Goal: Book appointment/travel/reservation

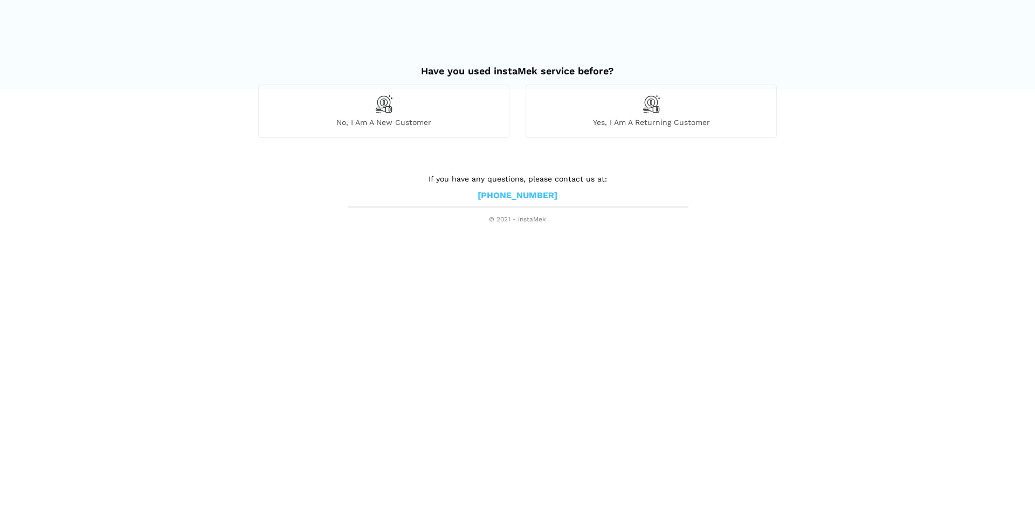
click at [346, 105] on div "No, I am a new customer" at bounding box center [383, 111] width 251 height 53
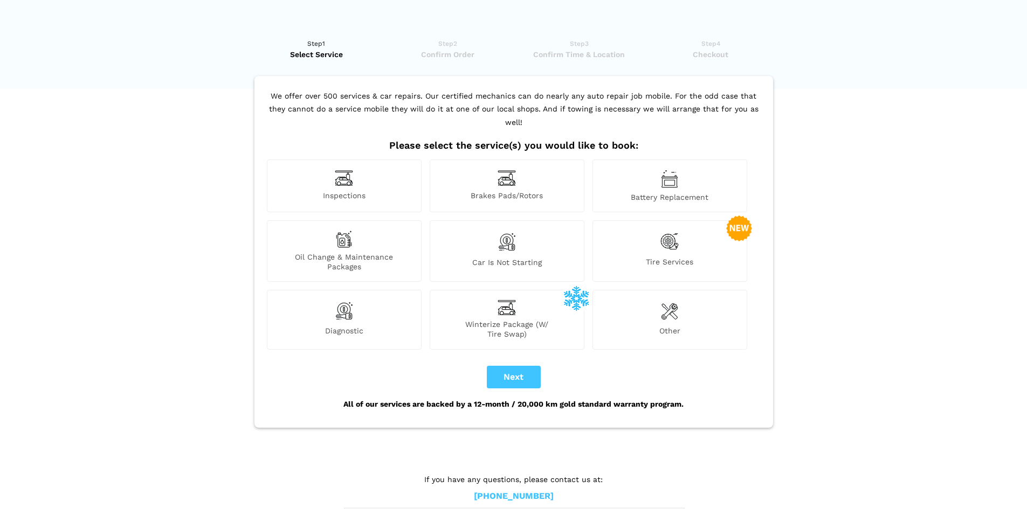
click at [353, 170] on img at bounding box center [344, 178] width 18 height 17
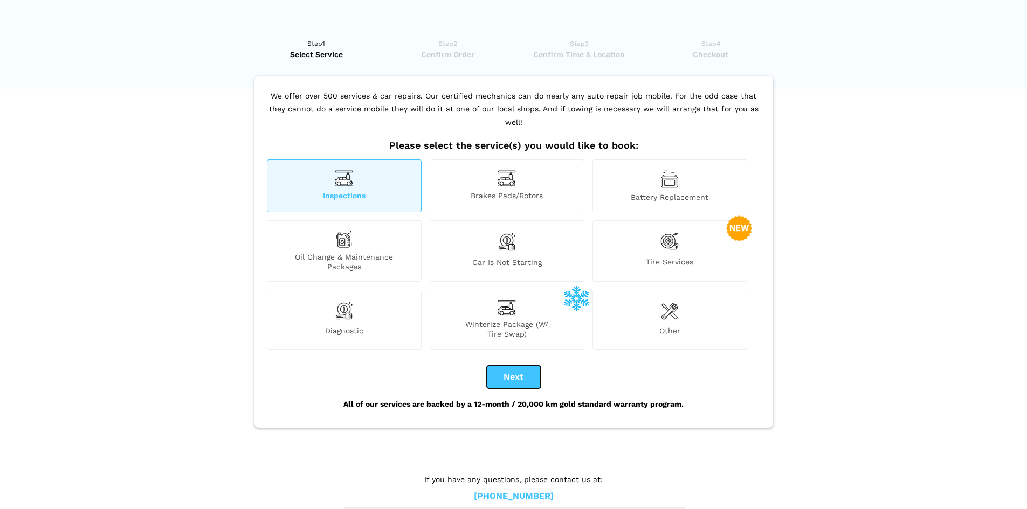
click at [504, 366] on button "Next" at bounding box center [514, 377] width 54 height 23
checkbox input "true"
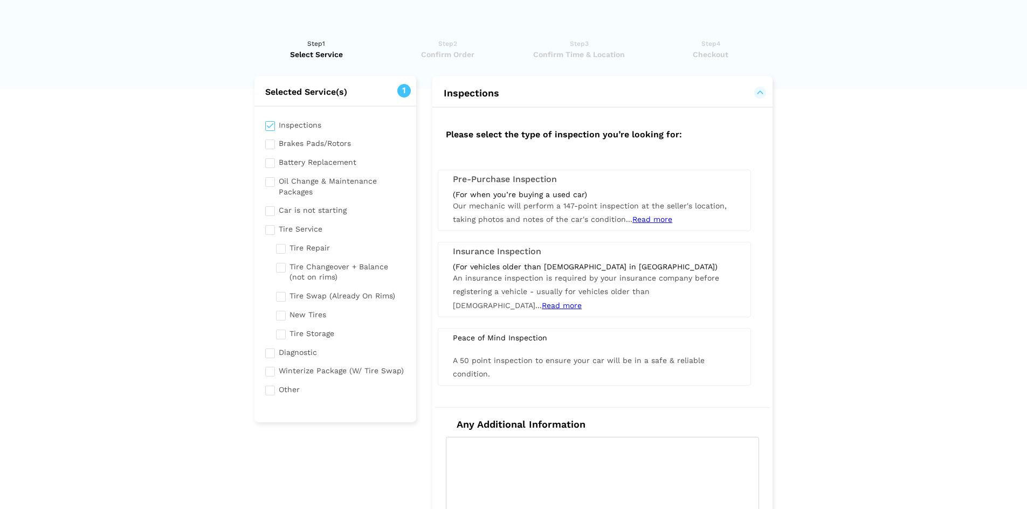
click at [534, 193] on div "(For when you’re buying a used car)" at bounding box center [594, 195] width 283 height 10
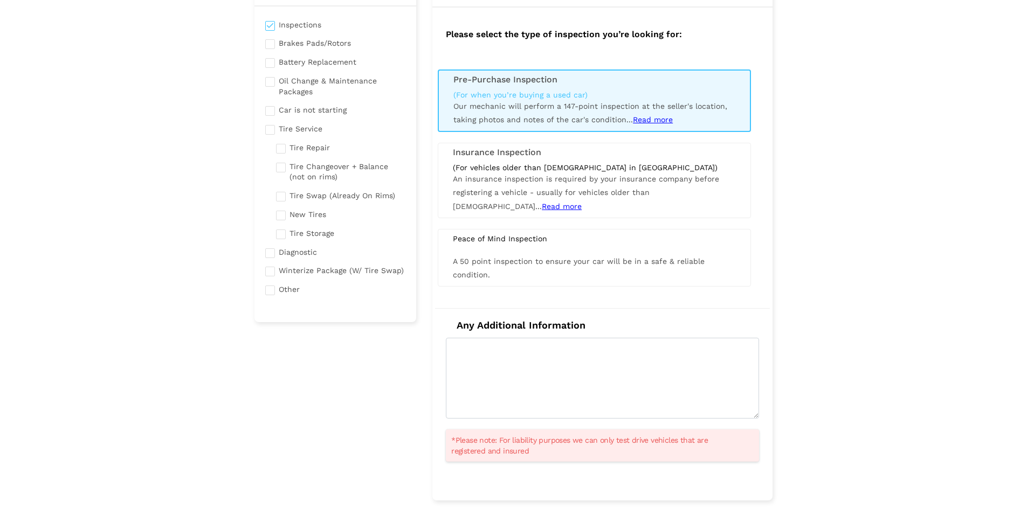
scroll to position [108, 0]
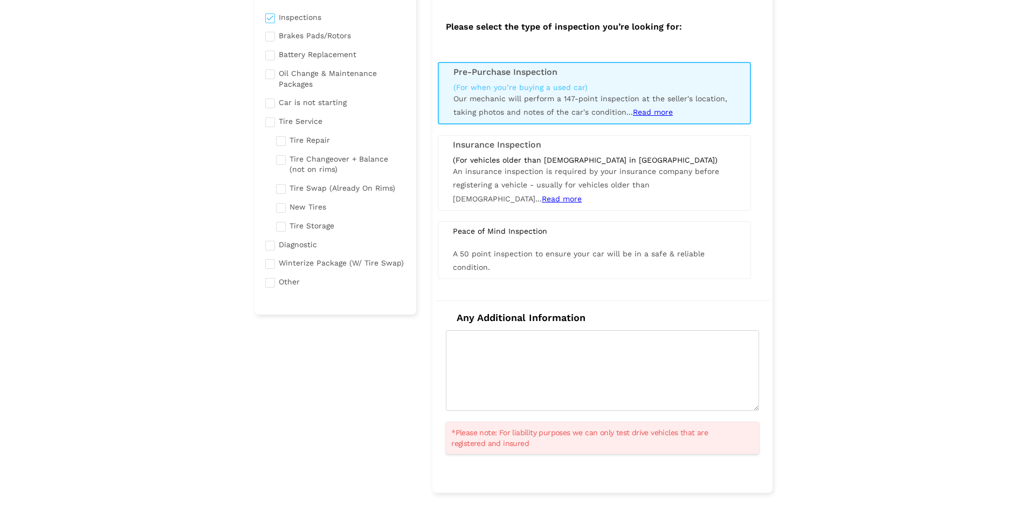
click at [659, 113] on span "Read more" at bounding box center [653, 112] width 40 height 9
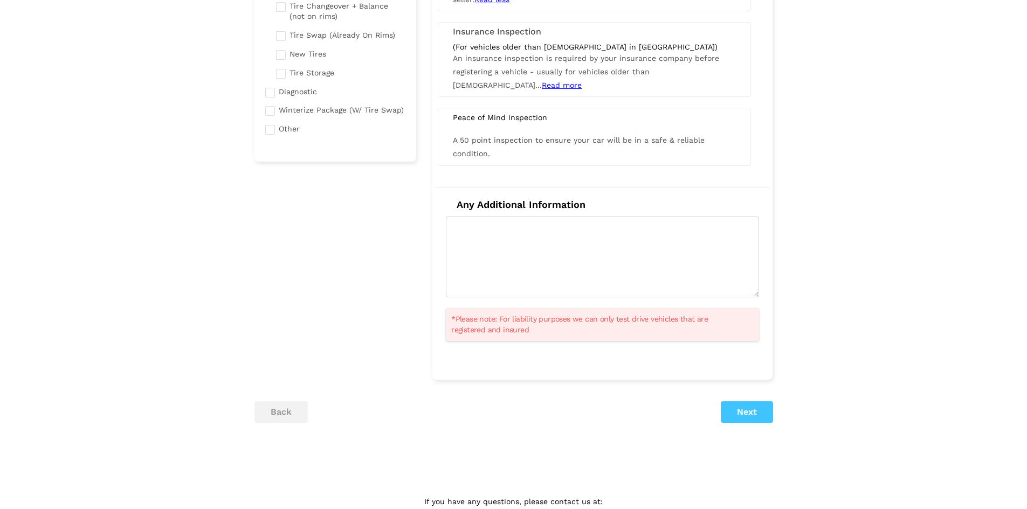
scroll to position [269, 0]
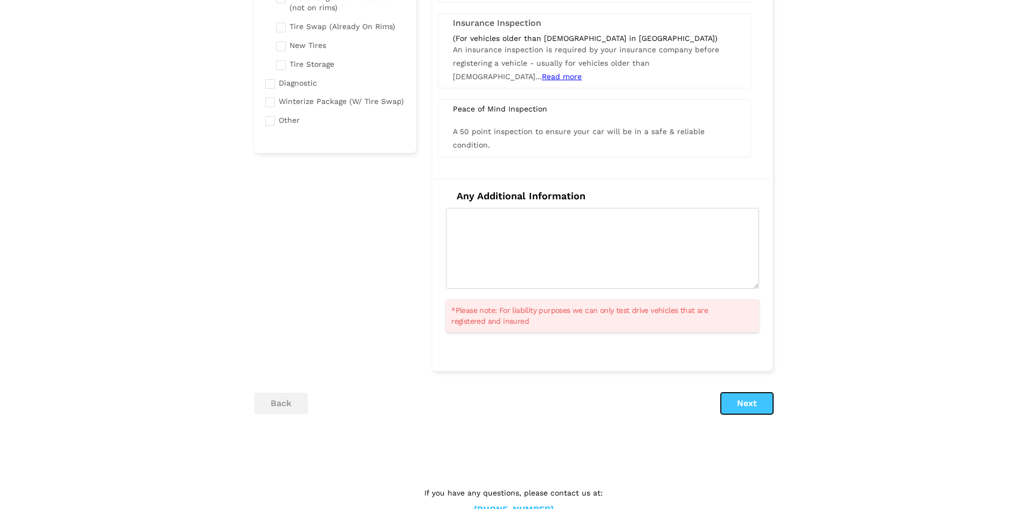
click at [740, 400] on button "Next" at bounding box center [746, 404] width 52 height 22
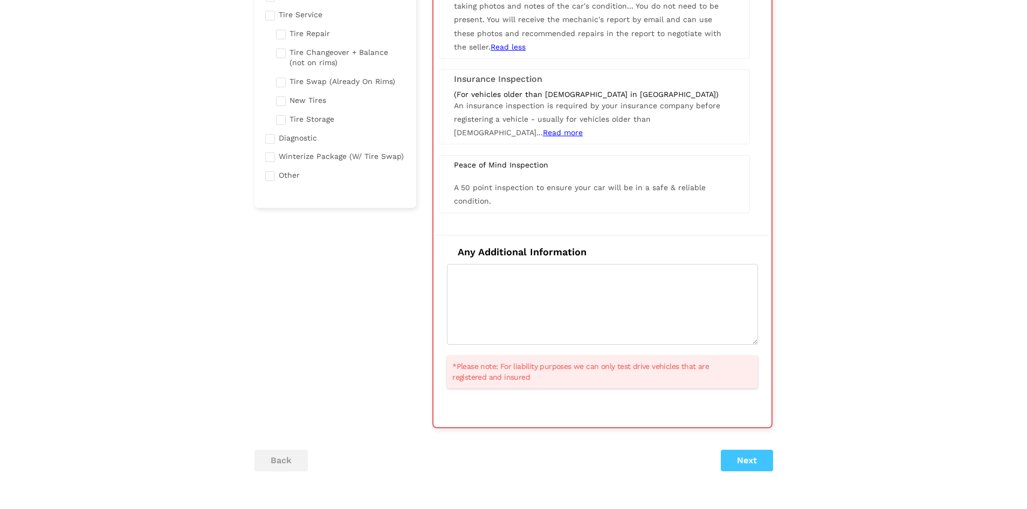
scroll to position [76, 0]
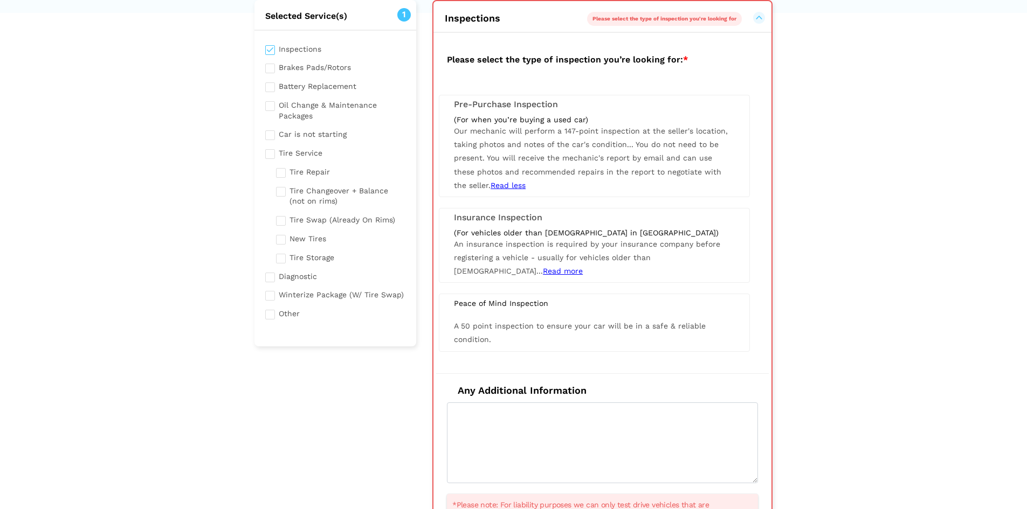
click at [542, 107] on h3 "Pre-Purchase Inspection" at bounding box center [594, 105] width 281 height 10
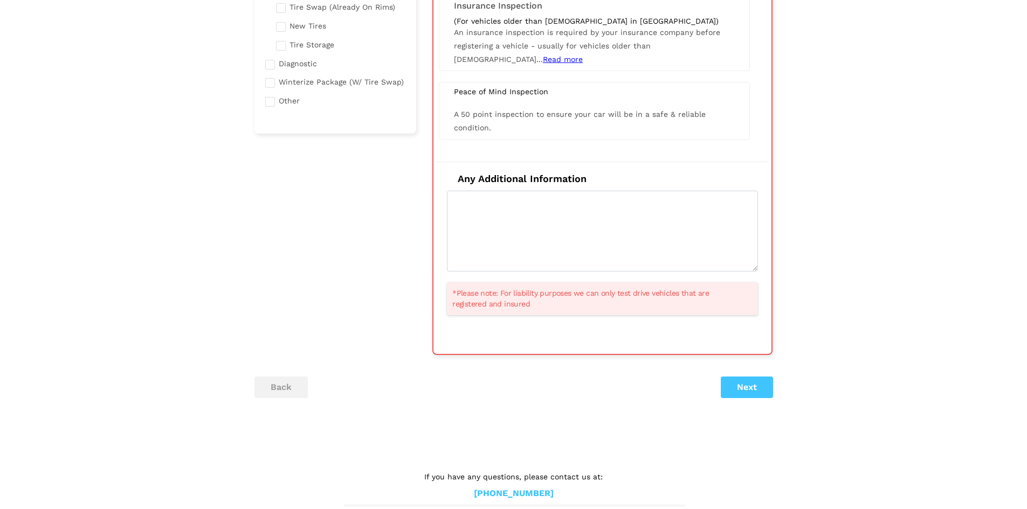
scroll to position [292, 0]
click at [740, 384] on button "Next" at bounding box center [746, 385] width 52 height 22
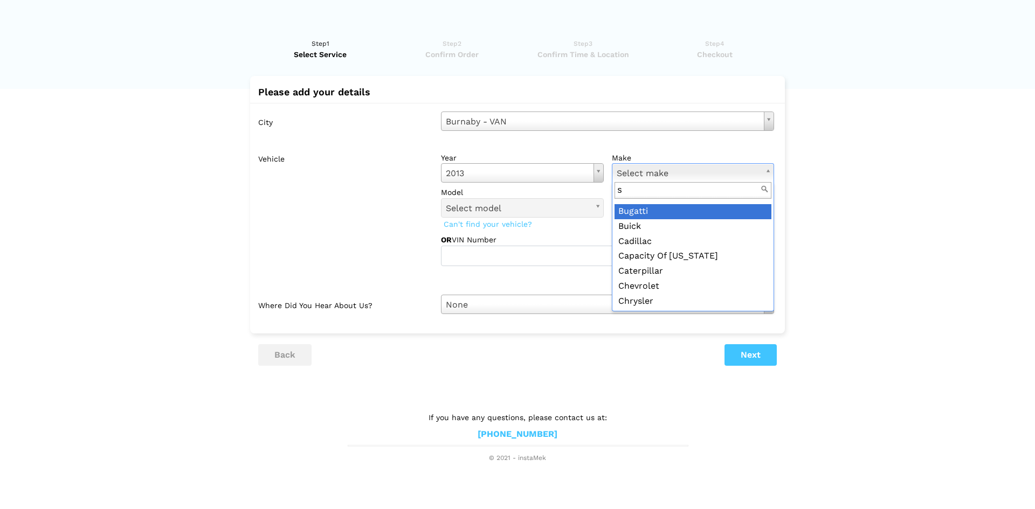
scroll to position [0, 0]
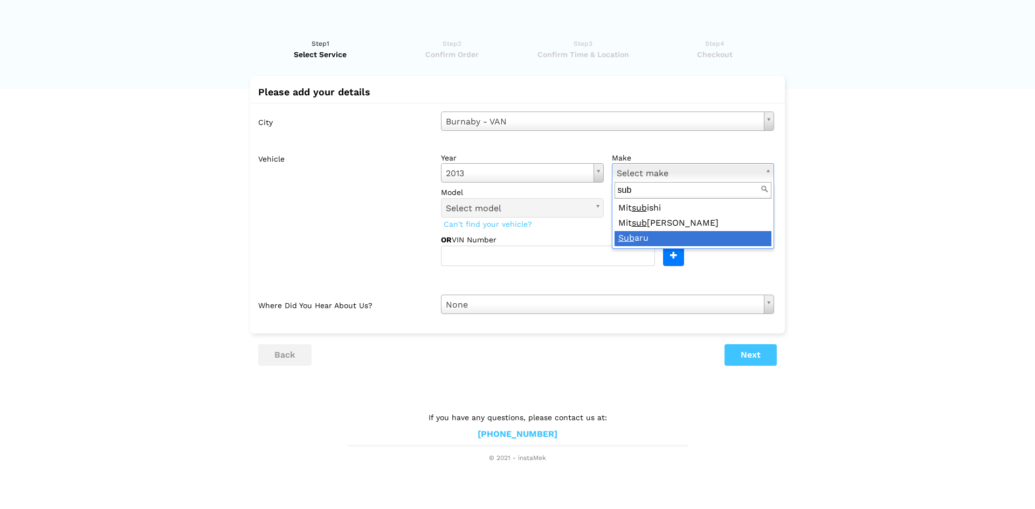
type input "sub"
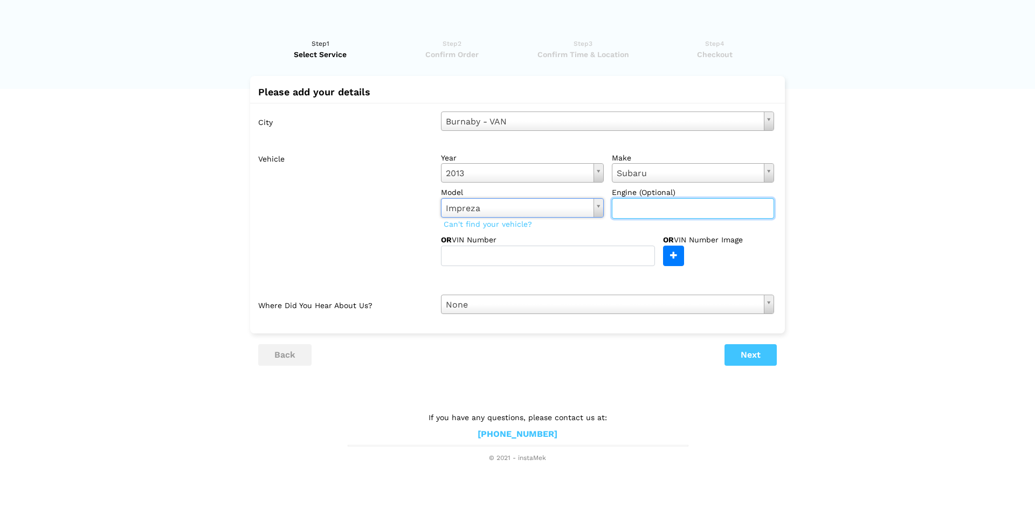
click at [692, 203] on input "text" at bounding box center [693, 208] width 163 height 20
type input "2.0i"
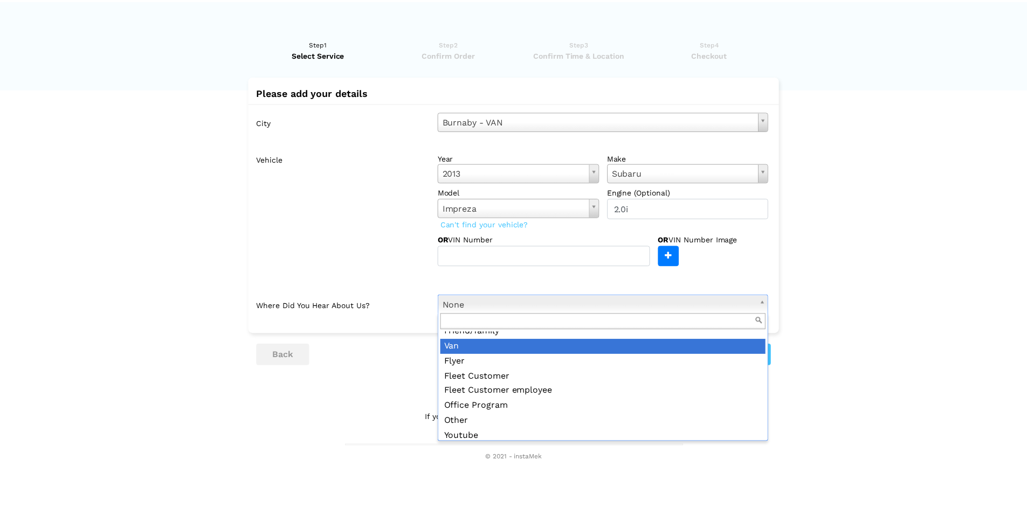
scroll to position [117, 0]
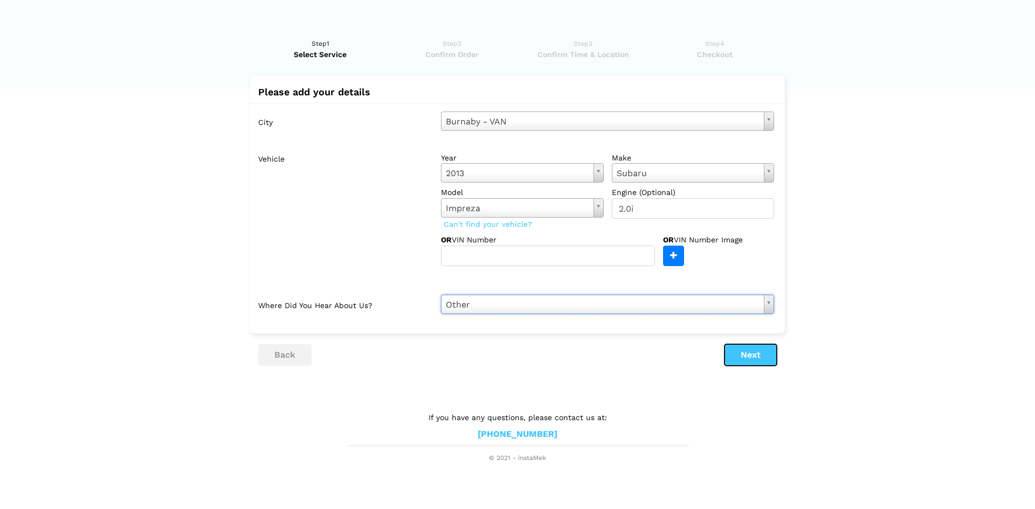
click at [756, 351] on button "Next" at bounding box center [750, 355] width 52 height 22
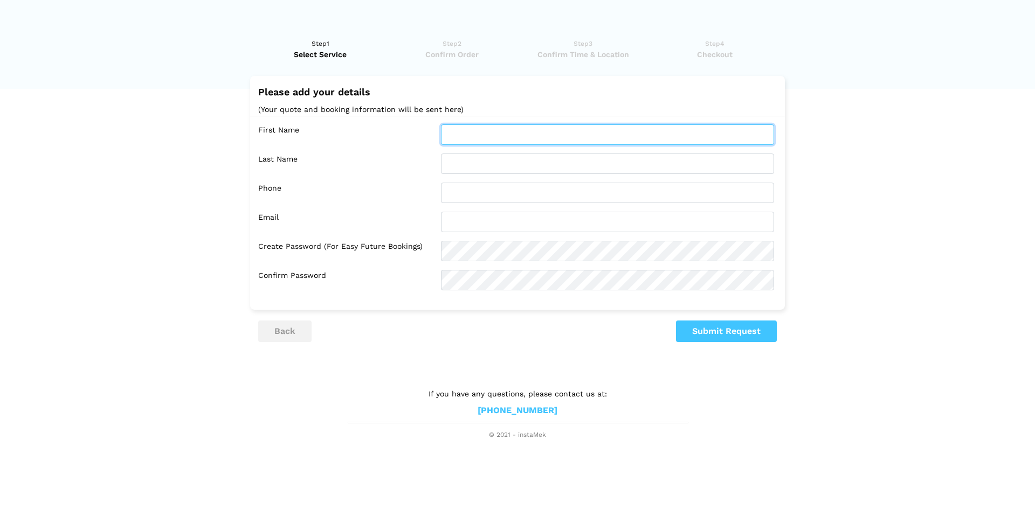
click at [528, 128] on input "text" at bounding box center [607, 134] width 333 height 20
type input "[PERSON_NAME]"
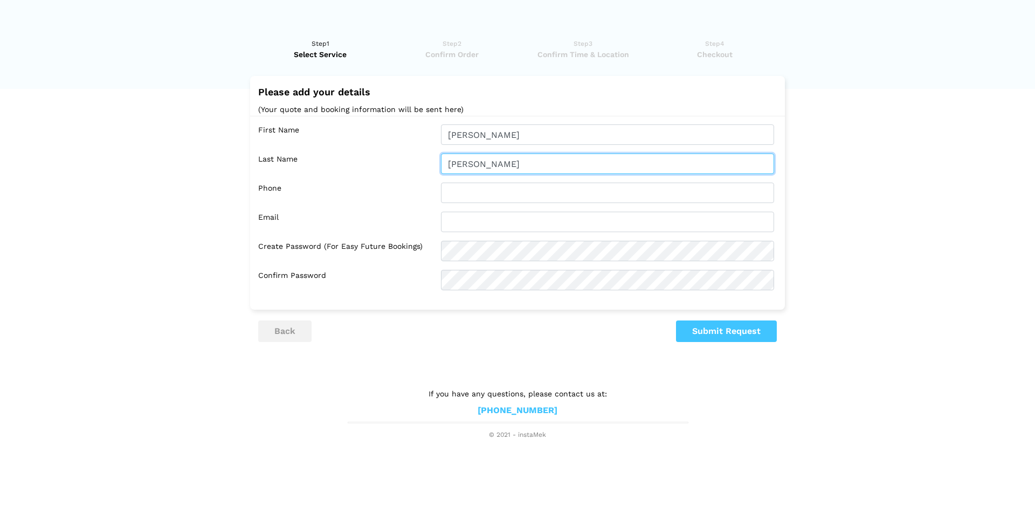
type input "[PERSON_NAME]"
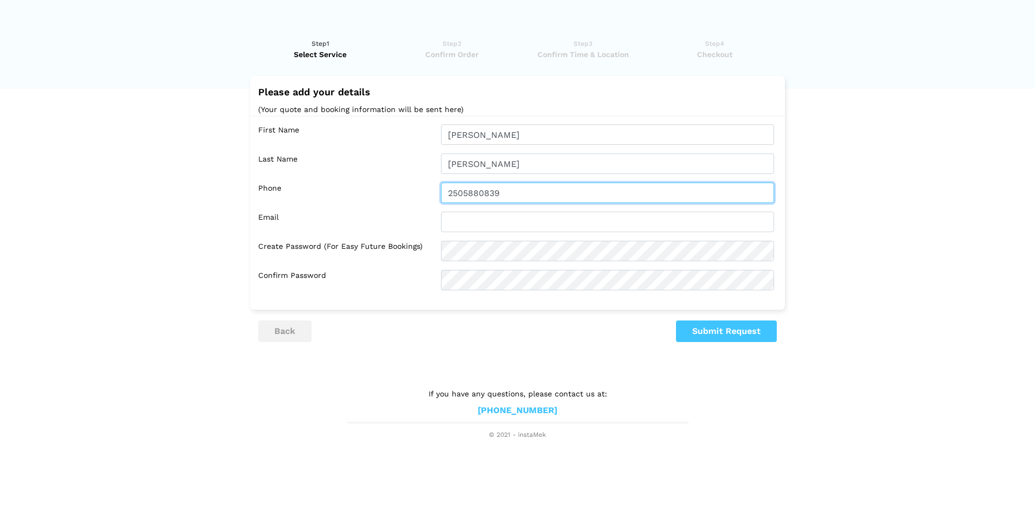
type input "2505880839"
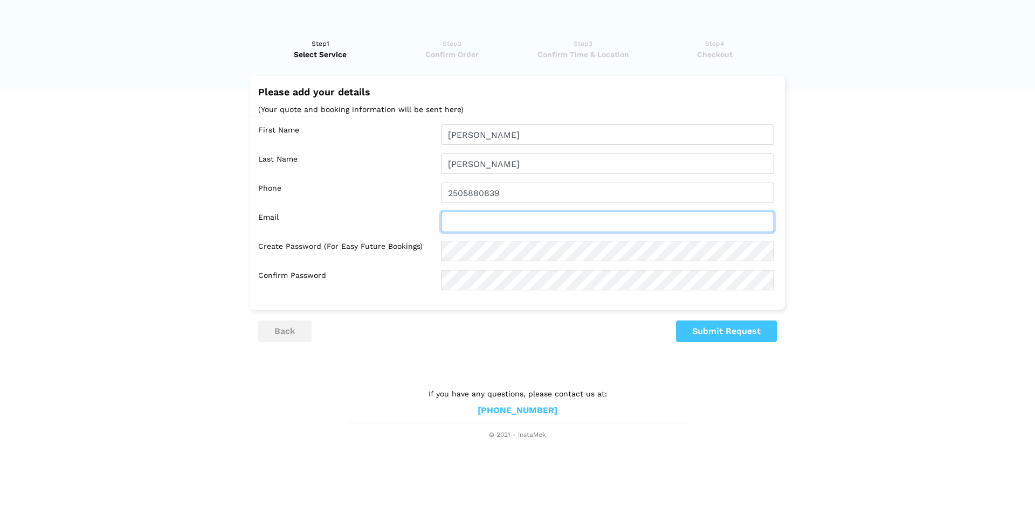
click at [468, 228] on input "text" at bounding box center [607, 222] width 333 height 20
type input "[PERSON_NAME][EMAIL_ADDRESS][PERSON_NAME][DOMAIN_NAME]"
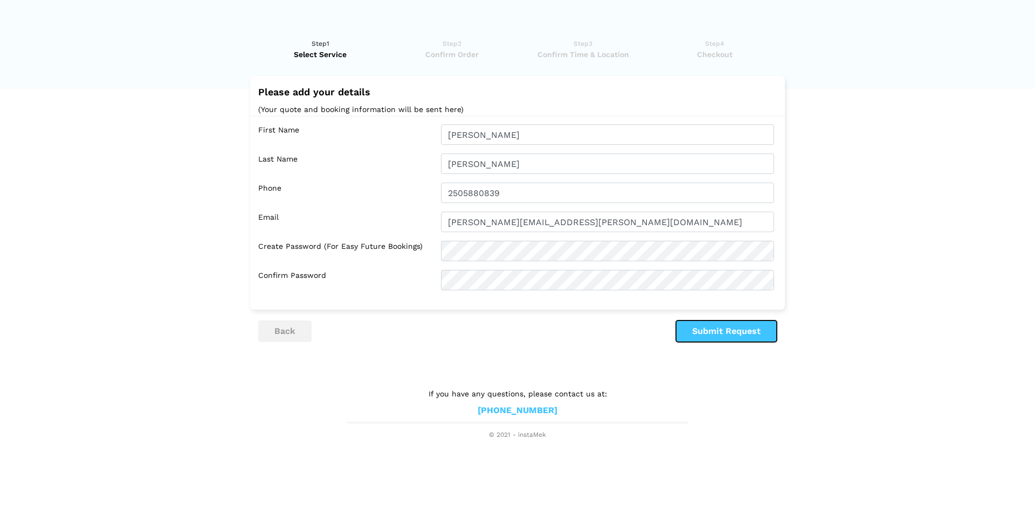
click at [743, 334] on button "Submit Request" at bounding box center [726, 332] width 101 height 22
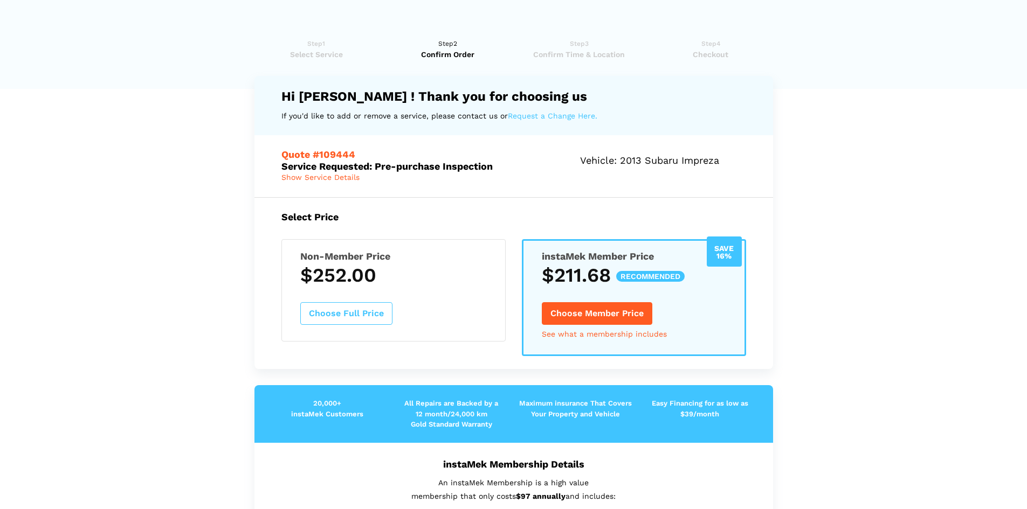
click at [334, 313] on button "Choose Full Price" at bounding box center [346, 313] width 92 height 23
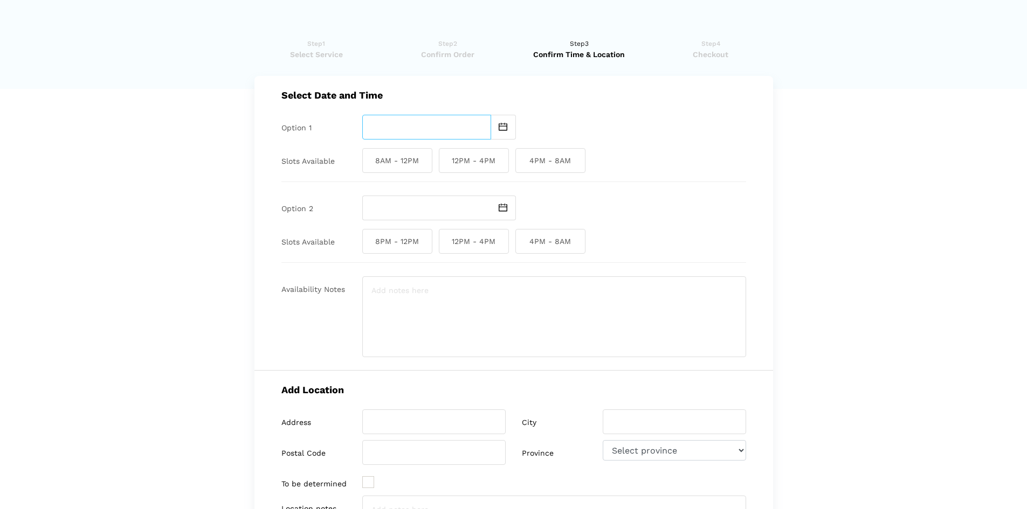
click at [488, 124] on input "text" at bounding box center [426, 127] width 129 height 25
click at [682, 124] on div at bounding box center [554, 127] width 384 height 25
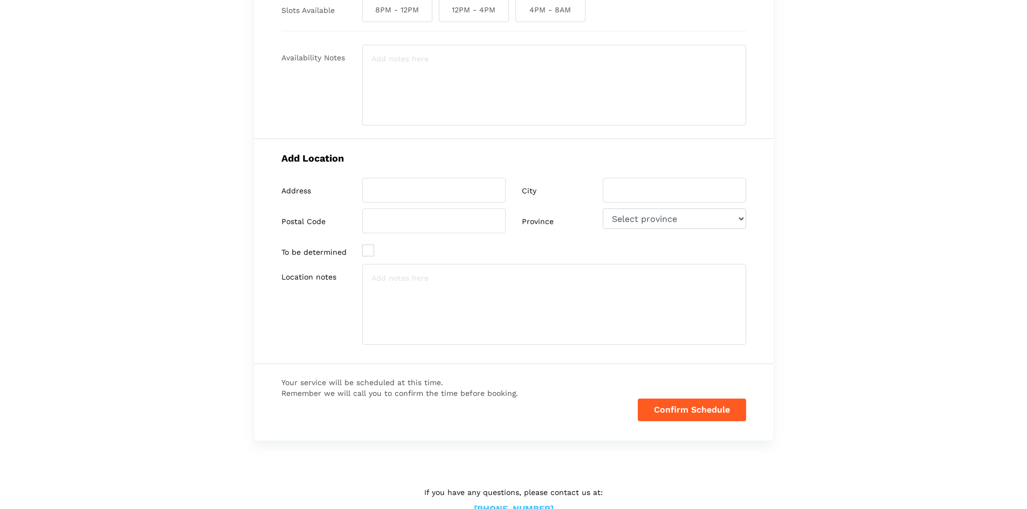
scroll to position [261, 0]
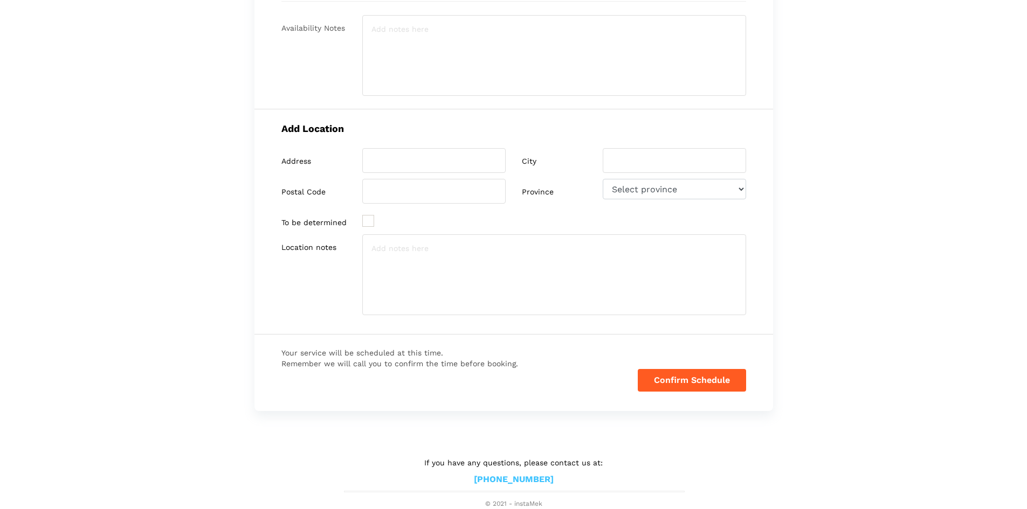
drag, startPoint x: 303, startPoint y: 364, endPoint x: 460, endPoint y: 360, distance: 156.3
click at [460, 360] on span "Your service will be scheduled at this time. Remember we will call you to confi…" at bounding box center [399, 359] width 237 height 22
click at [212, 273] on lik "Have you used instaMek service before? No, I am a new customer Yes, I am a retu…" at bounding box center [513, 137] width 1027 height 743
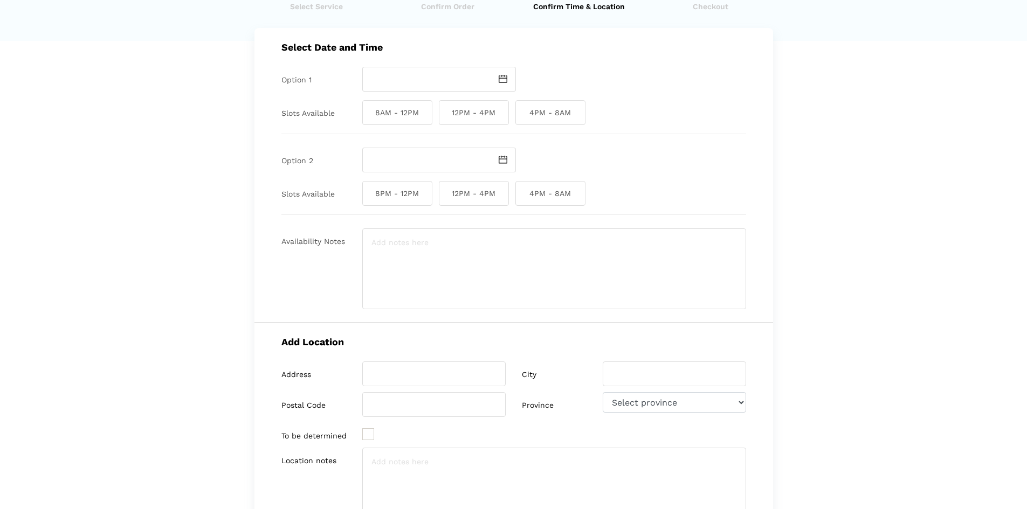
scroll to position [0, 0]
